Goal: Task Accomplishment & Management: Use online tool/utility

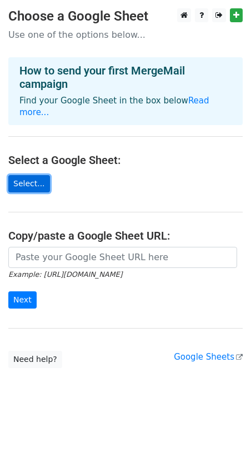
click at [27, 179] on link "Select..." at bounding box center [29, 183] width 42 height 17
click at [25, 175] on link "Select..." at bounding box center [29, 183] width 42 height 17
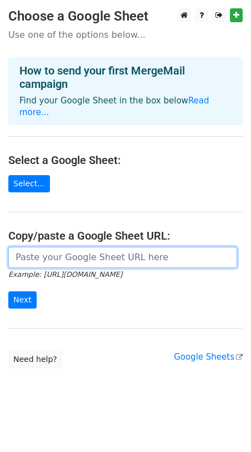
drag, startPoint x: 42, startPoint y: 257, endPoint x: 50, endPoint y: 244, distance: 15.0
click at [50, 247] on input "url" at bounding box center [122, 257] width 229 height 21
paste input "https://docs.google.com/spreadsheets/d/1f8_T2dMvRDvSUfUGmJQOKCpBXhPZMI_h/edit?u…"
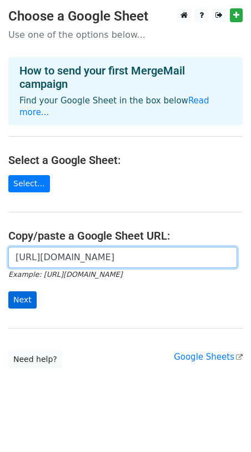
type input "https://docs.google.com/spreadsheets/d/1f8_T2dMvRDvSUfUGmJQOKCpBXhPZMI_h/edit?u…"
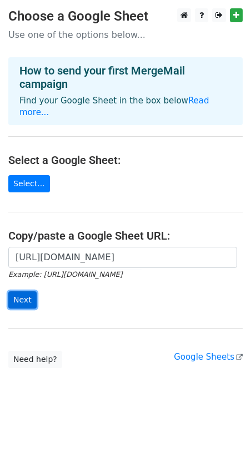
click at [31, 291] on input "Next" at bounding box center [22, 299] width 28 height 17
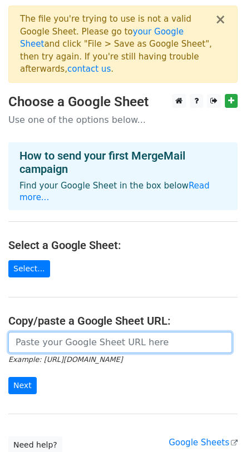
paste input "[URL][DOMAIN_NAME]"
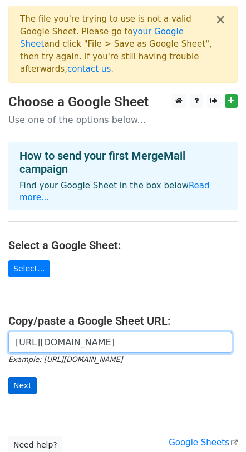
type input "https://docs.google.com/spreadsheets/d/1f8_T2dMvRDvSUfUGmJQOKCpBXhPZMI_h/edit?u…"
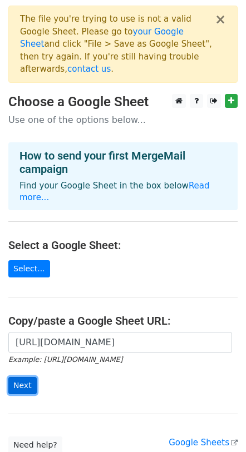
click at [28, 377] on input "Next" at bounding box center [22, 385] width 28 height 17
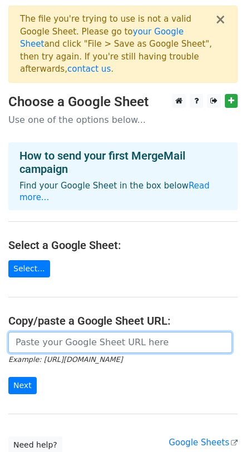
paste input "https://docs.google.com/spreadsheets/d/17yBRJsg7P3uzlwaGQa96qsFrai4R1h7Cl7hFKBc…"
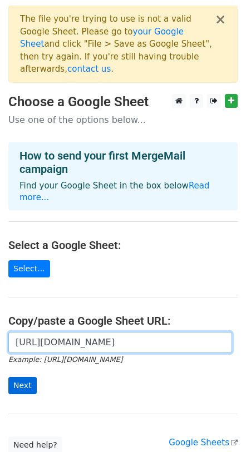
type input "https://docs.google.com/spreadsheets/d/17yBRJsg7P3uzlwaGQa96qsFrai4R1h7Cl7hFKBc…"
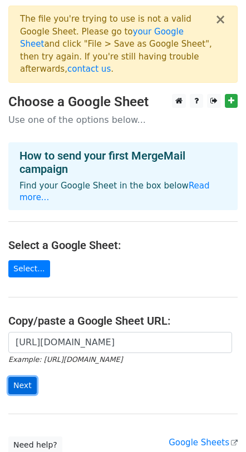
click at [24, 377] on input "Next" at bounding box center [22, 385] width 28 height 17
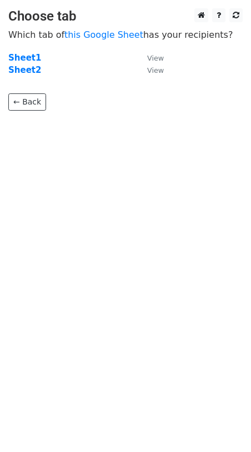
click at [162, 58] on main "Choose tab Which tab of this Google Sheet has your recipients? Sheet1 View Shee…" at bounding box center [125, 59] width 251 height 102
click at [153, 59] on small "View" at bounding box center [155, 58] width 17 height 8
click at [150, 112] on body "Choose tab Which tab of this Google Sheet has your recipients? Sheet1 View Shee…" at bounding box center [125, 81] width 251 height 147
click at [22, 59] on strong "Sheet1" at bounding box center [24, 58] width 33 height 10
click at [20, 57] on strong "Sheet1" at bounding box center [24, 58] width 33 height 10
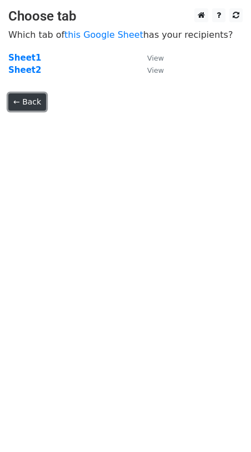
click at [30, 103] on link "← Back" at bounding box center [27, 101] width 38 height 17
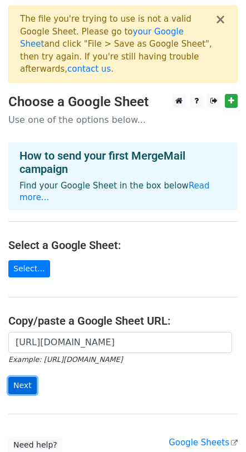
click at [29, 377] on input "Next" at bounding box center [22, 385] width 28 height 17
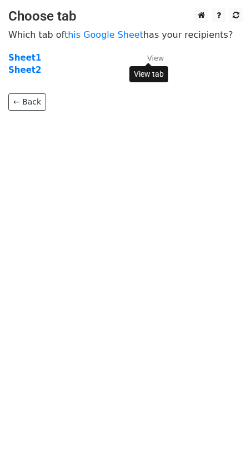
click at [157, 56] on small "View" at bounding box center [155, 58] width 17 height 8
click at [18, 58] on strong "Sheet1" at bounding box center [24, 58] width 33 height 10
click at [155, 61] on small "View" at bounding box center [155, 58] width 17 height 8
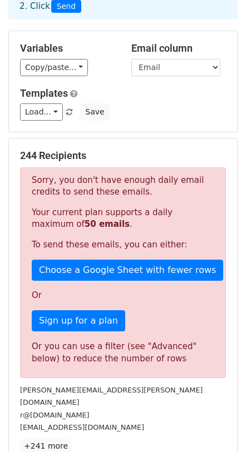
scroll to position [74, 0]
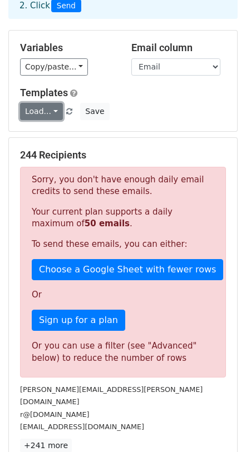
click at [41, 108] on link "Load..." at bounding box center [41, 111] width 43 height 17
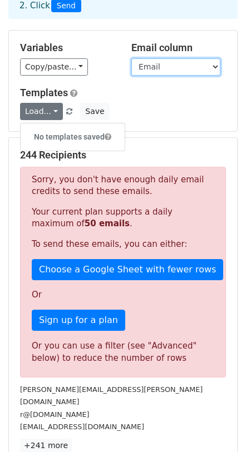
click at [172, 69] on select "Podcast Name Host Name Website iTunes Facebook Twitter (X) Instagram Email Abou…" at bounding box center [175, 66] width 89 height 17
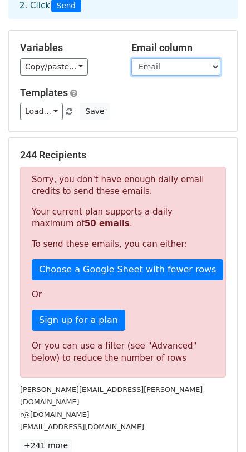
click at [172, 69] on select "Podcast Name Host Name Website iTunes Facebook Twitter (X) Instagram Email Abou…" at bounding box center [175, 66] width 89 height 17
click at [131, 58] on select "Podcast Name Host Name Website iTunes Facebook Twitter (X) Instagram Email Abou…" at bounding box center [175, 66] width 89 height 17
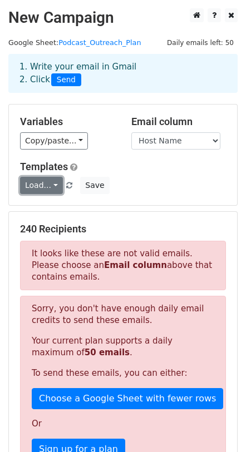
click at [54, 182] on link "Load..." at bounding box center [41, 185] width 43 height 17
click at [51, 183] on link "Load..." at bounding box center [41, 185] width 43 height 17
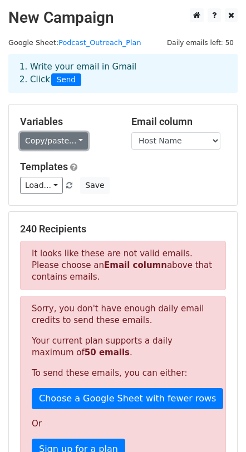
click at [56, 141] on link "Copy/paste..." at bounding box center [54, 140] width 68 height 17
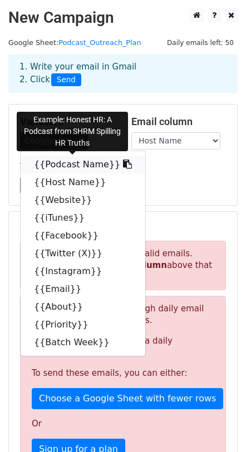
click at [51, 169] on link "{{Podcast Name}}" at bounding box center [83, 165] width 124 height 18
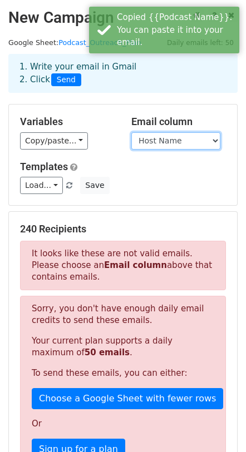
click at [153, 146] on select "Podcast Name Host Name Website iTunes Facebook Twitter (X) Instagram Email Abou…" at bounding box center [175, 140] width 89 height 17
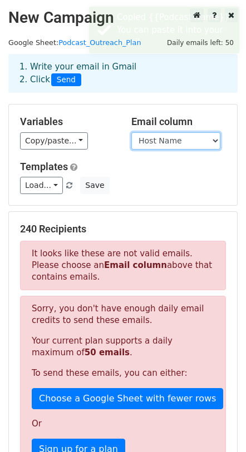
select select "Email"
click at [131, 132] on select "Podcast Name Host Name Website iTunes Facebook Twitter (X) Instagram Email Abou…" at bounding box center [175, 140] width 89 height 17
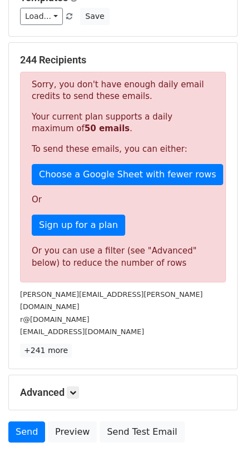
scroll to position [185, 0]
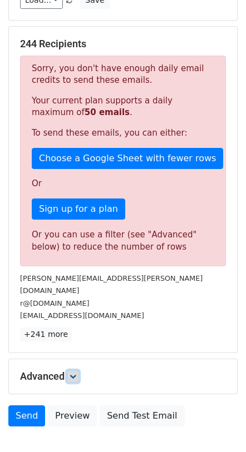
click at [76, 373] on icon at bounding box center [72, 376] width 7 height 7
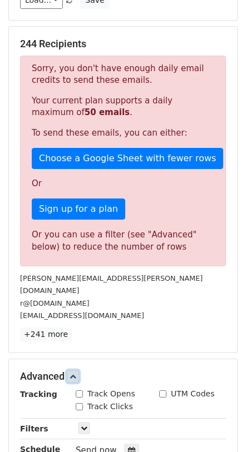
click at [76, 373] on icon at bounding box center [72, 376] width 7 height 7
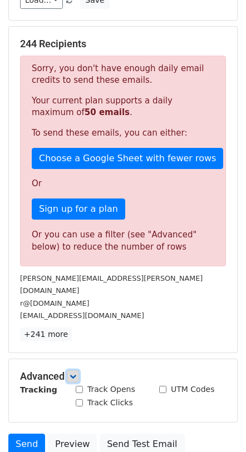
click at [76, 373] on icon at bounding box center [72, 376] width 7 height 7
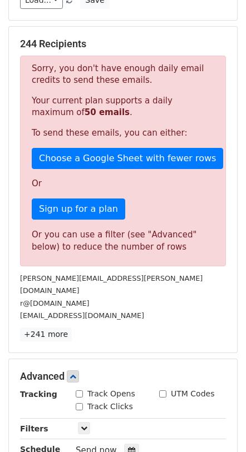
click at [73, 359] on div "Advanced Tracking Track Opens UTM Codes Track Clicks Filters Only include sprea…" at bounding box center [123, 431] width 228 height 144
click at [74, 370] on link at bounding box center [73, 376] width 12 height 12
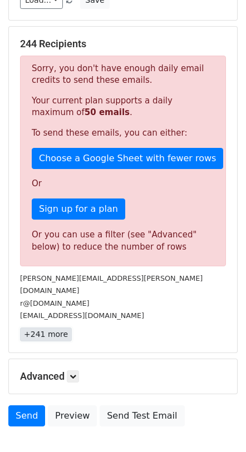
click at [56, 327] on link "+241 more" at bounding box center [46, 334] width 52 height 14
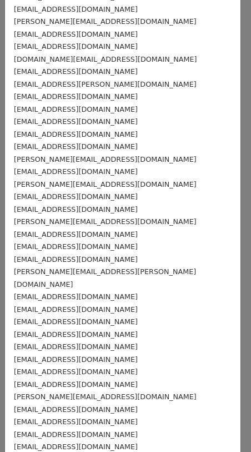
scroll to position [111, 0]
